Goal: Task Accomplishment & Management: Manage account settings

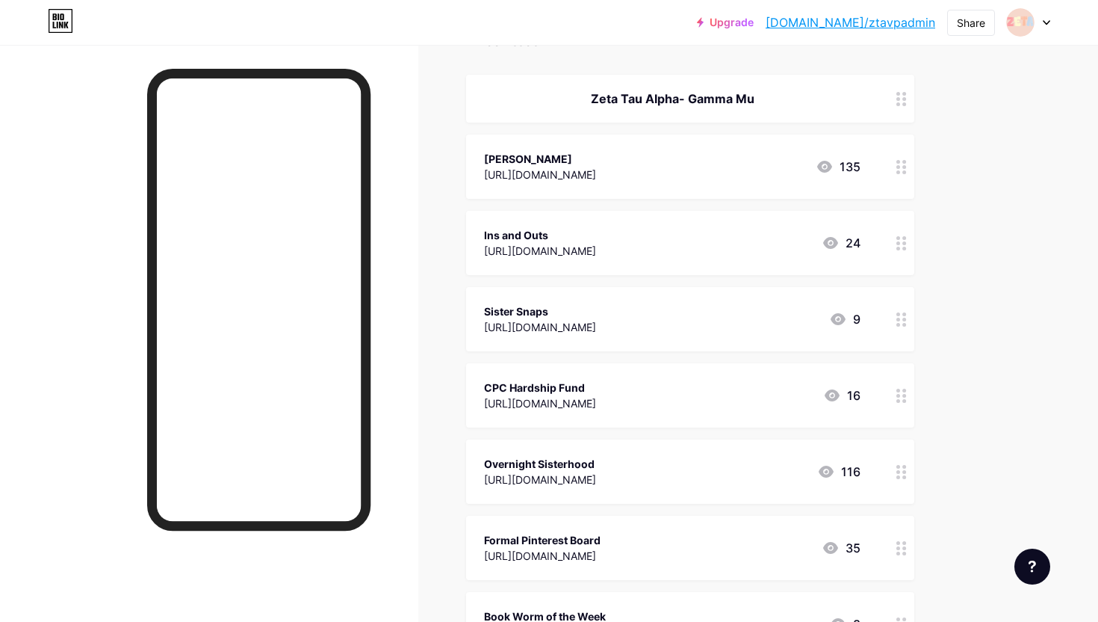
scroll to position [187, 0]
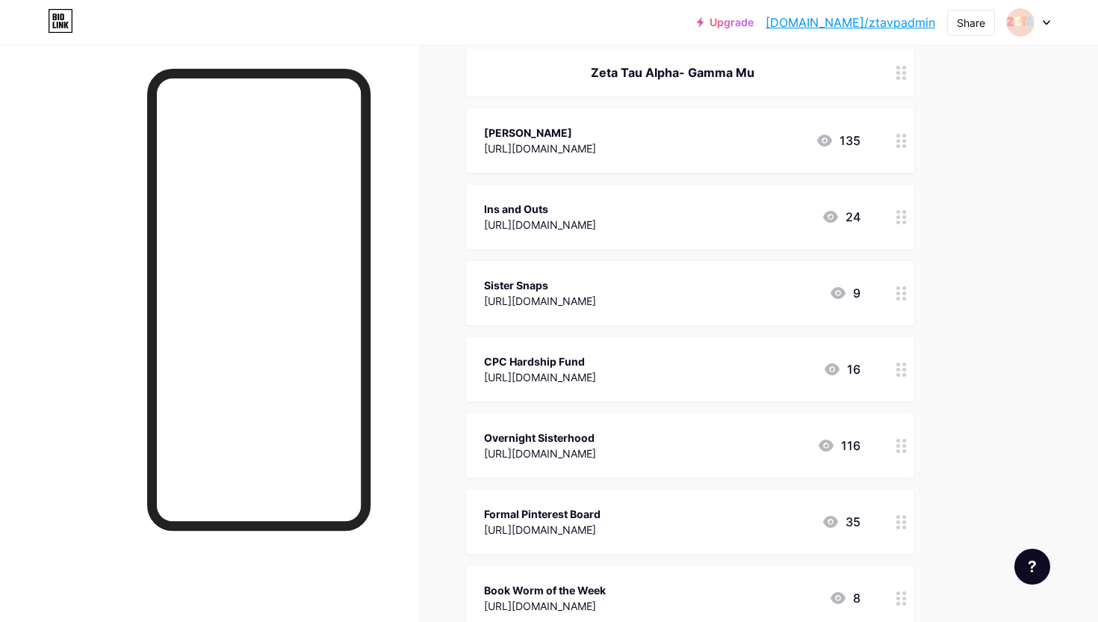
click at [596, 145] on div "[URL][DOMAIN_NAME]" at bounding box center [540, 148] width 112 height 16
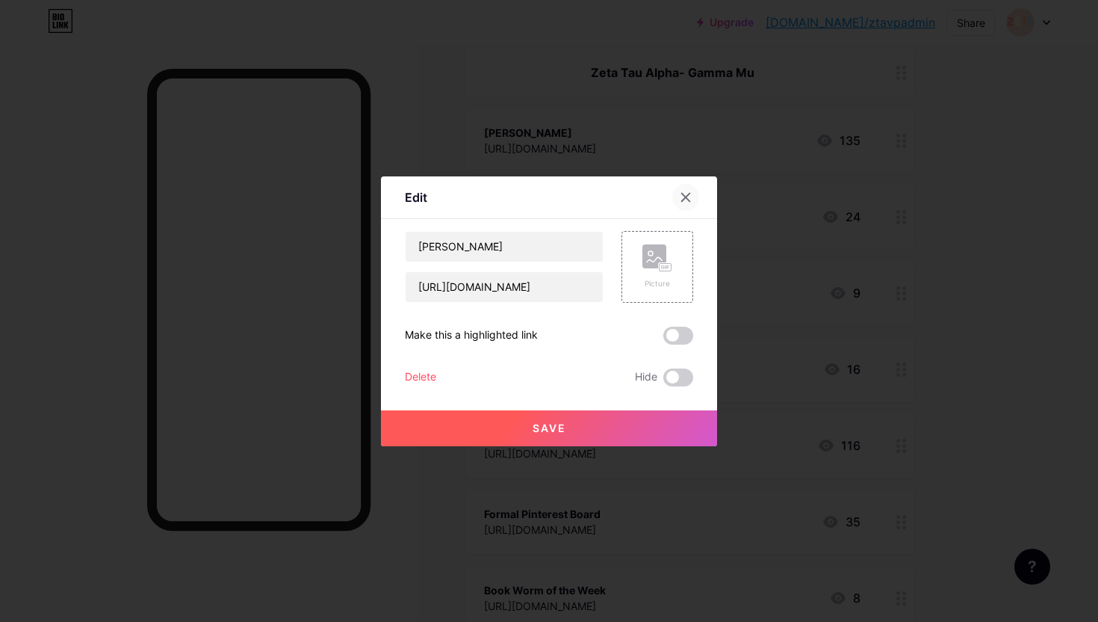
click at [687, 196] on icon at bounding box center [686, 197] width 8 height 8
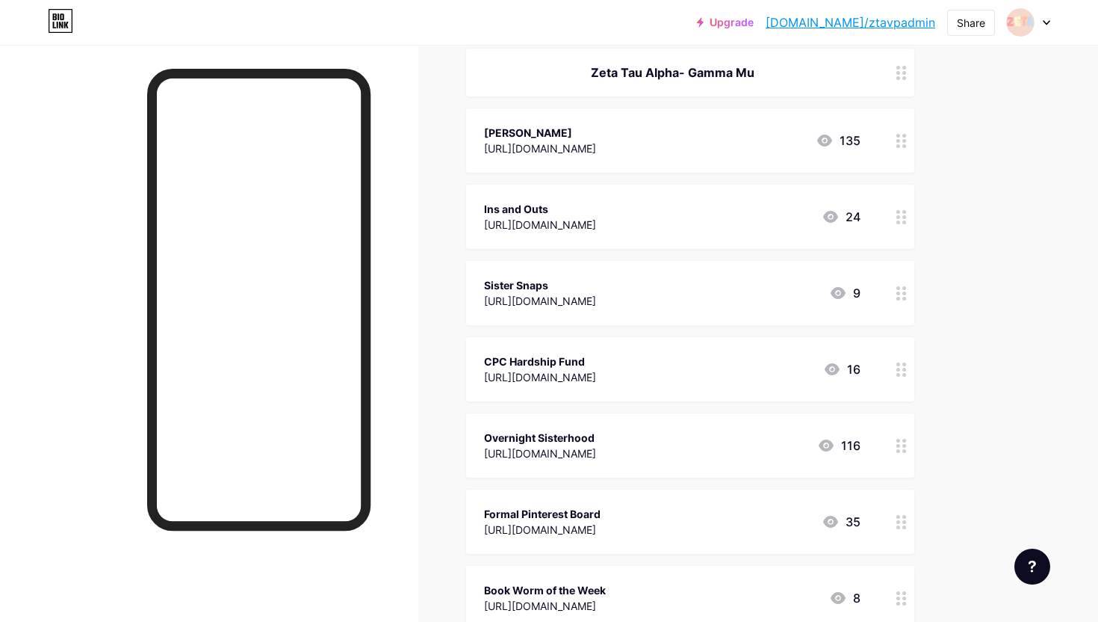
click at [895, 139] on div at bounding box center [901, 140] width 25 height 64
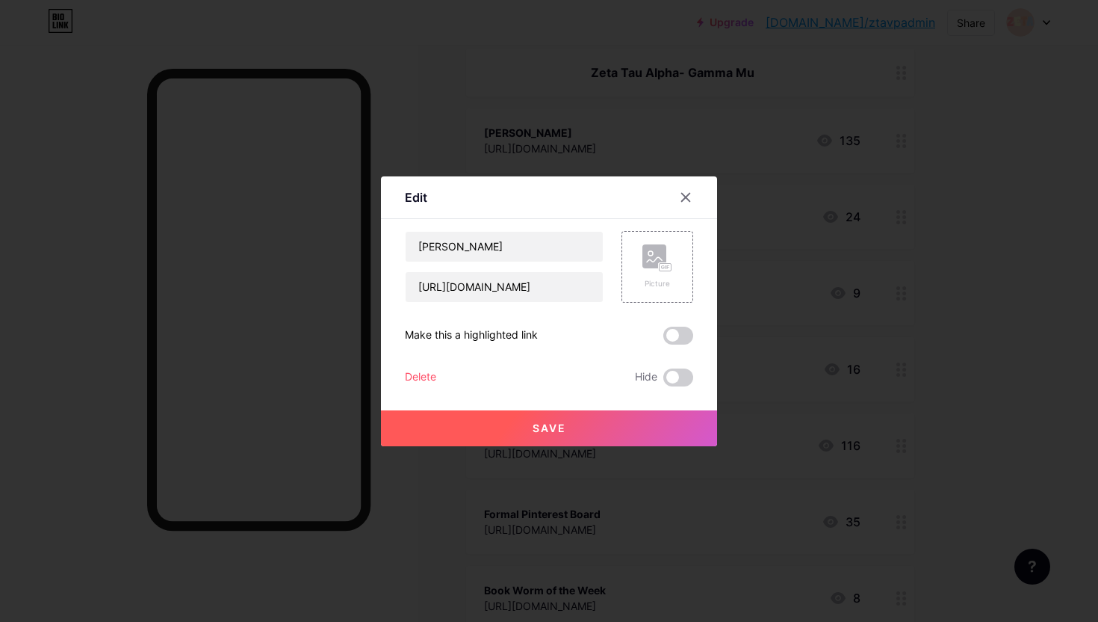
click at [510, 369] on div "Delete Hide" at bounding box center [549, 377] width 288 height 18
click at [428, 373] on div "Delete" at bounding box center [420, 377] width 31 height 18
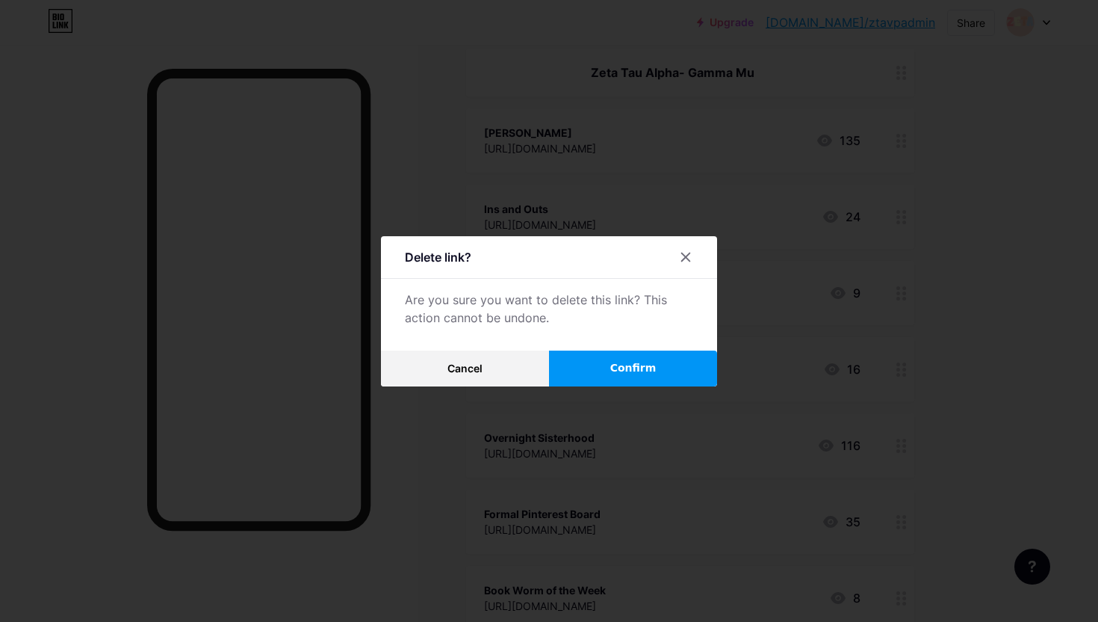
click at [636, 362] on span "Confirm" at bounding box center [634, 368] width 46 height 16
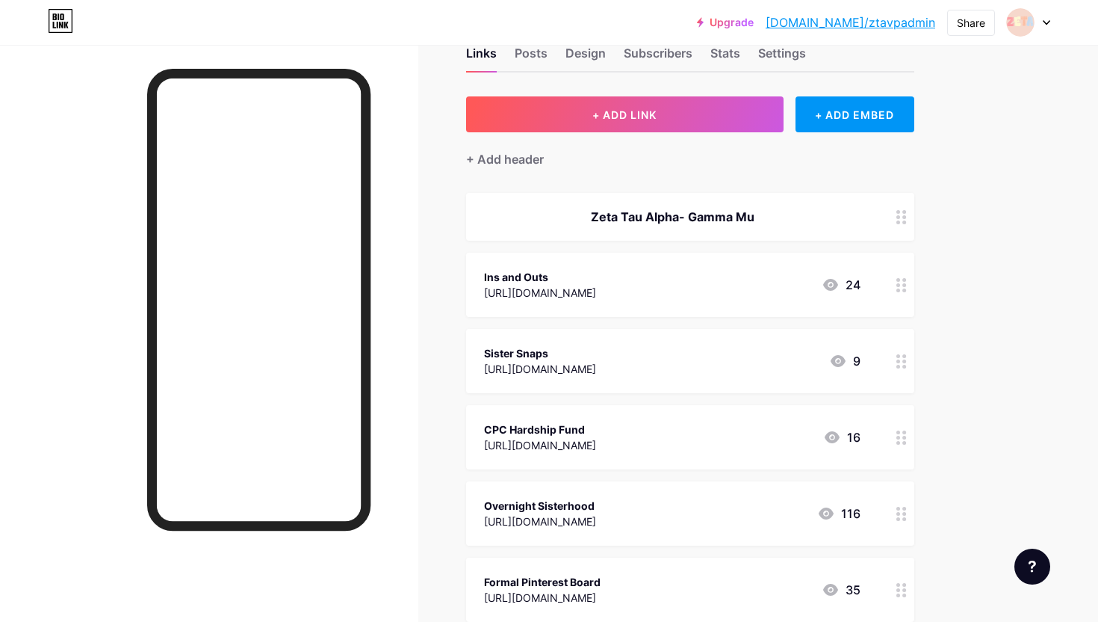
scroll to position [0, 0]
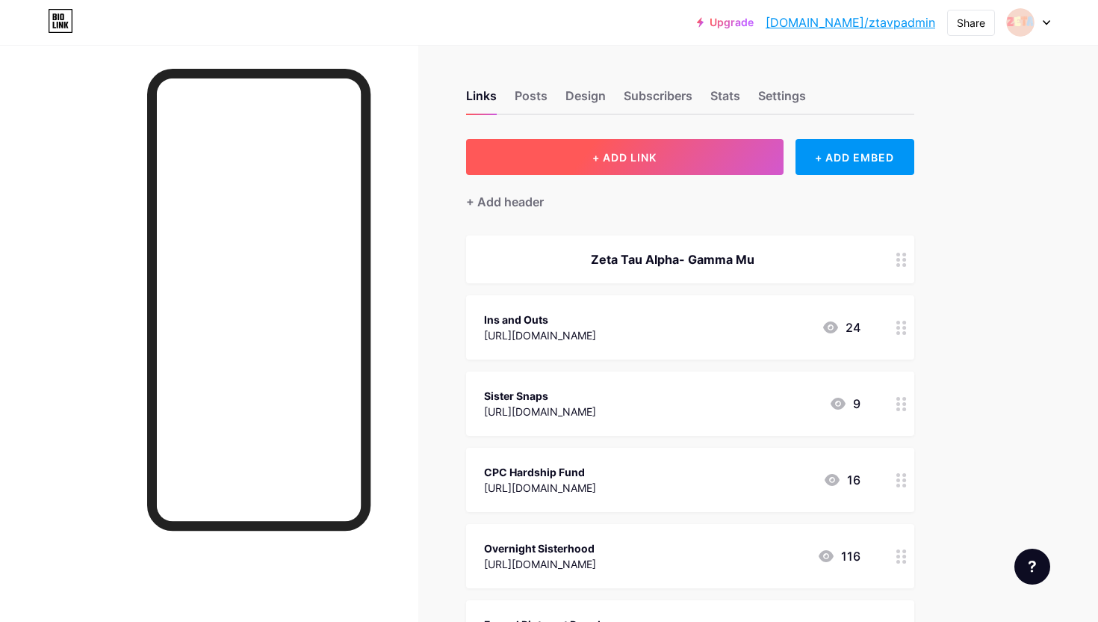
click at [648, 163] on button "+ ADD LINK" at bounding box center [625, 157] width 318 height 36
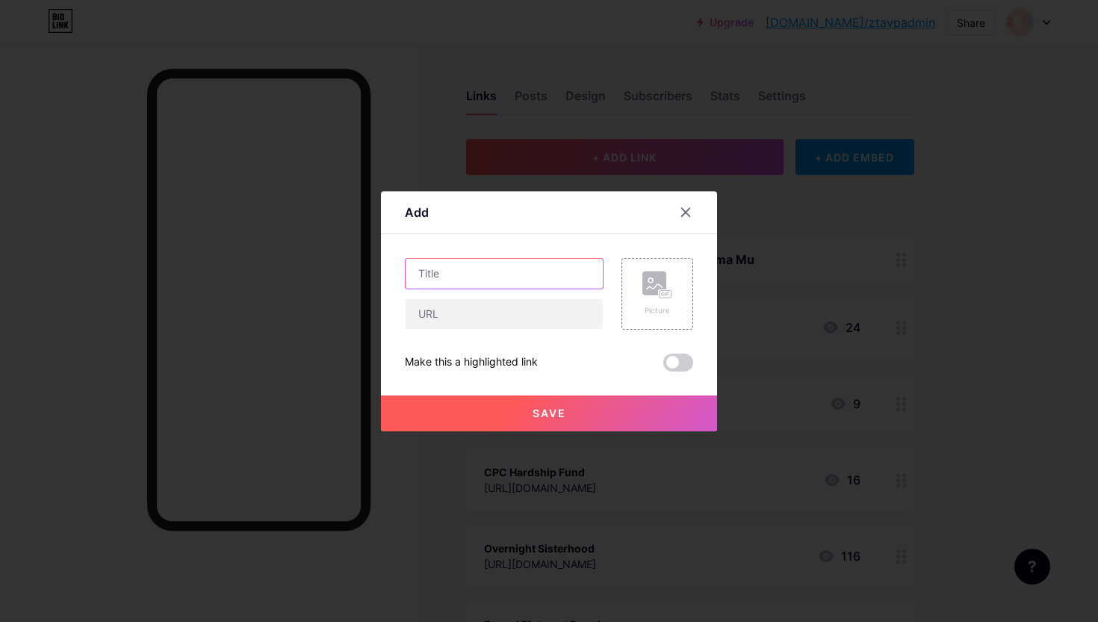
click at [515, 266] on input "text" at bounding box center [504, 274] width 197 height 30
type input "[PERSON_NAME]"
click at [489, 316] on input "text" at bounding box center [504, 314] width 197 height 30
paste input "[URL][DOMAIN_NAME]"
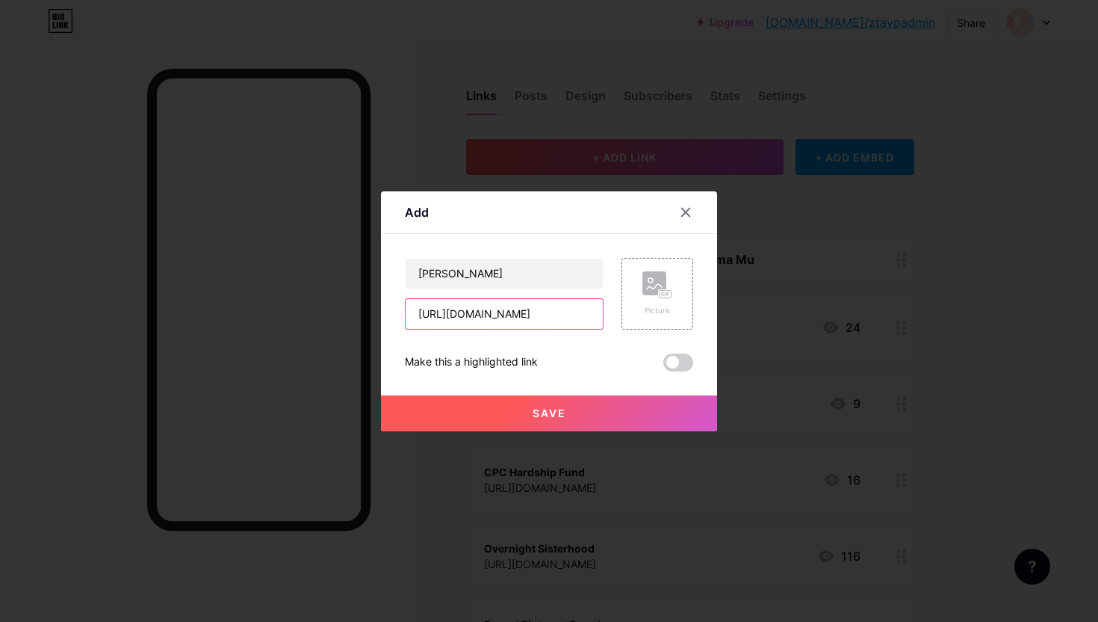
type input "[URL][DOMAIN_NAME]"
click at [488, 414] on button "Save" at bounding box center [549, 413] width 336 height 36
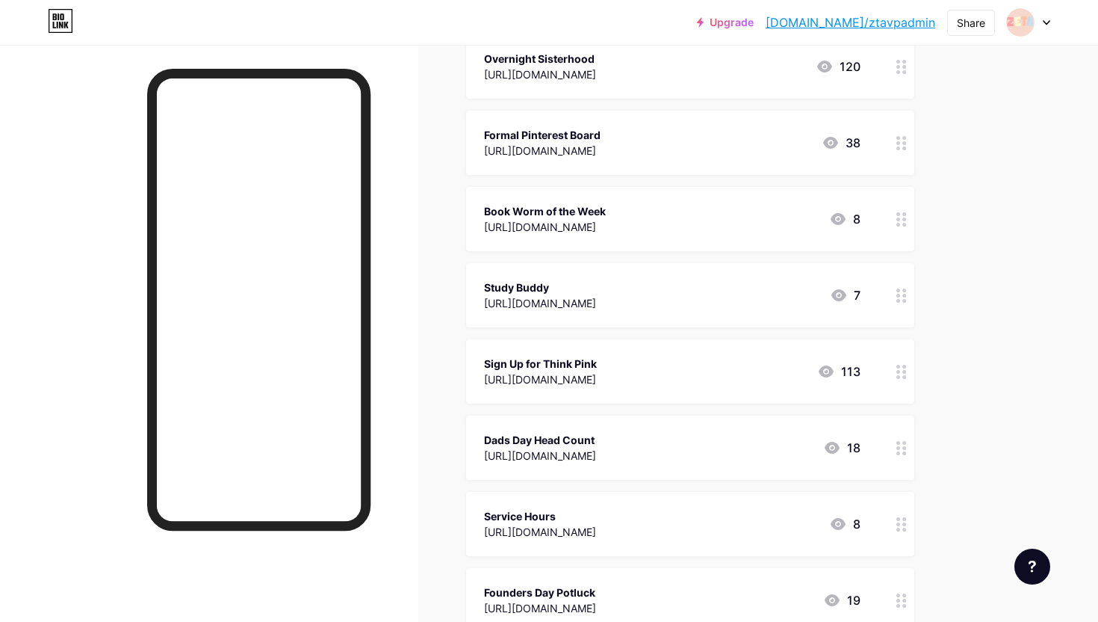
scroll to position [492, 0]
